Goal: Task Accomplishment & Management: Manage account settings

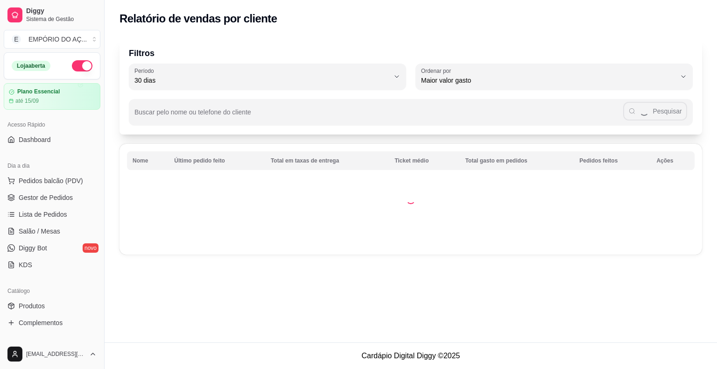
select select "30"
select select "HIGHEST_TOTAL_SPENT_WITH_ORDERS"
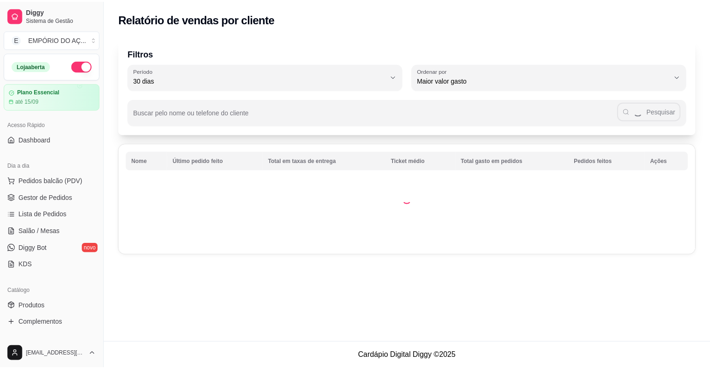
scroll to position [187, 0]
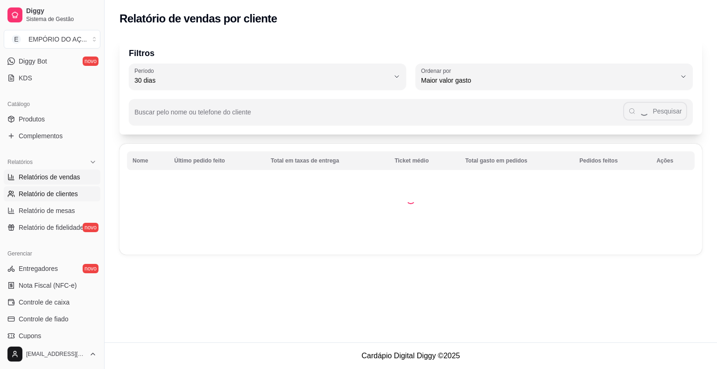
click at [46, 177] on span "Relatórios de vendas" at bounding box center [50, 176] width 62 height 9
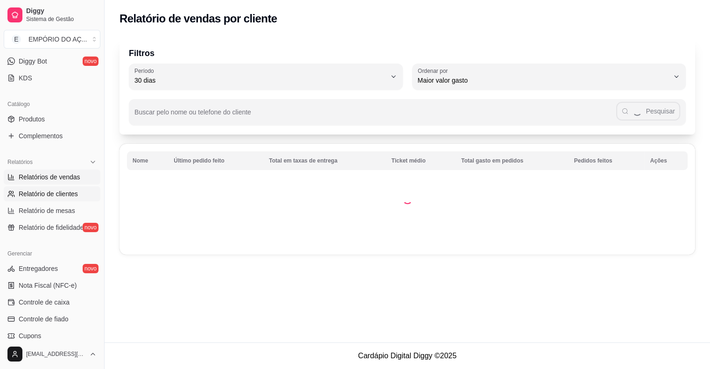
select select "ALL"
select select "0"
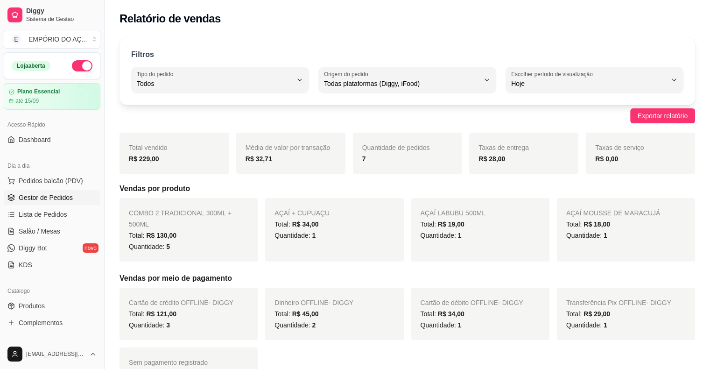
click at [55, 200] on span "Gestor de Pedidos" at bounding box center [46, 197] width 54 height 9
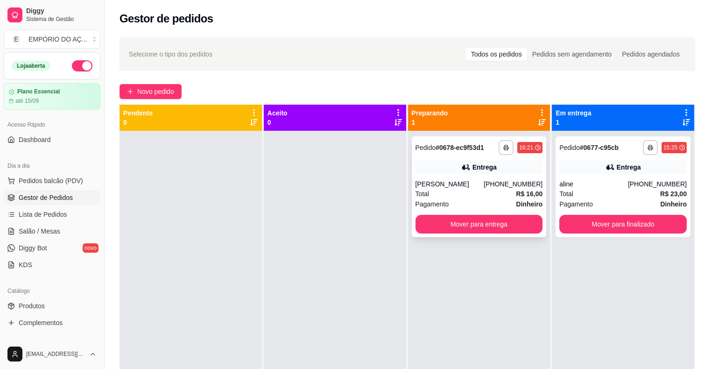
click at [486, 193] on div "Total R$ 16,00" at bounding box center [480, 194] width 128 height 10
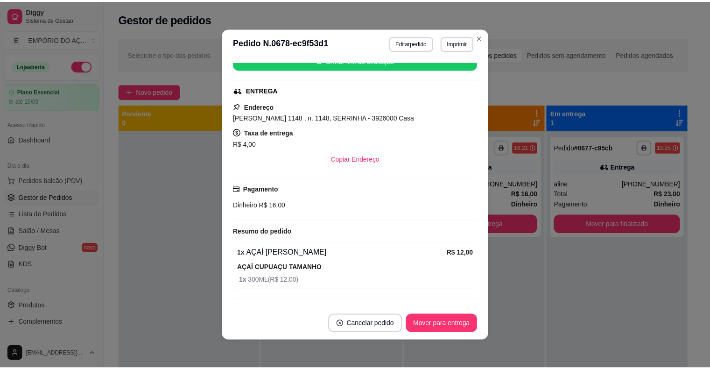
scroll to position [147, 0]
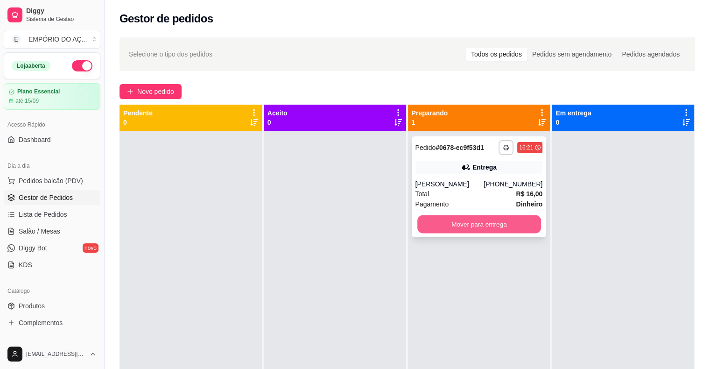
click at [424, 223] on button "Mover para entrega" at bounding box center [480, 224] width 124 height 18
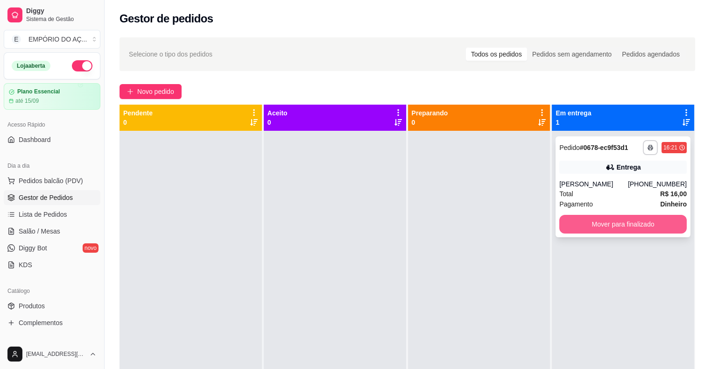
click at [619, 222] on button "Mover para finalizado" at bounding box center [624, 224] width 128 height 19
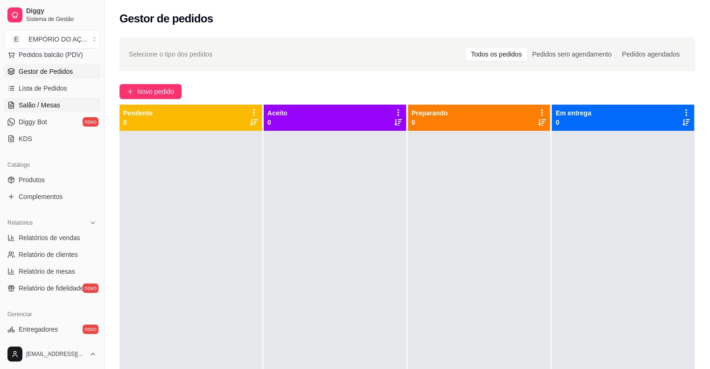
scroll to position [140, 0]
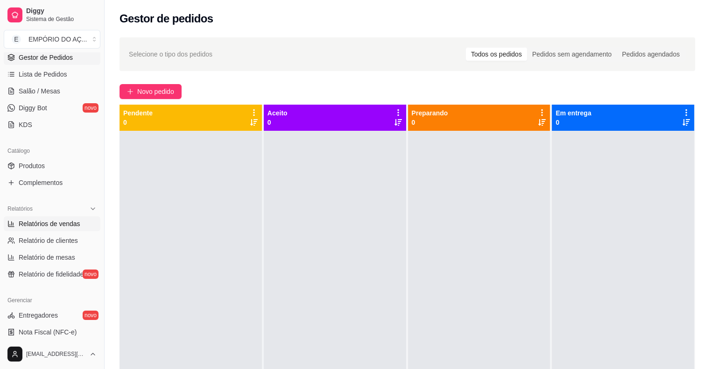
click at [36, 220] on span "Relatórios de vendas" at bounding box center [50, 223] width 62 height 9
select select "ALL"
select select "0"
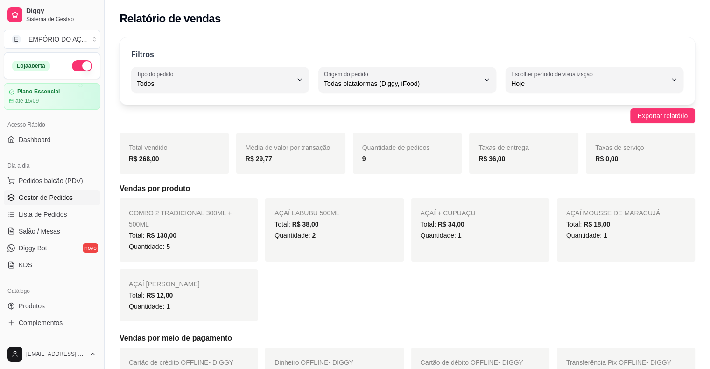
click at [55, 193] on span "Gestor de Pedidos" at bounding box center [46, 197] width 54 height 9
